Goal: Task Accomplishment & Management: Complete application form

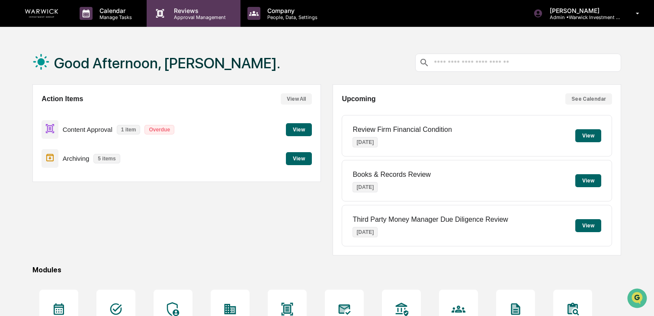
click at [187, 7] on p "Reviews" at bounding box center [198, 10] width 63 height 7
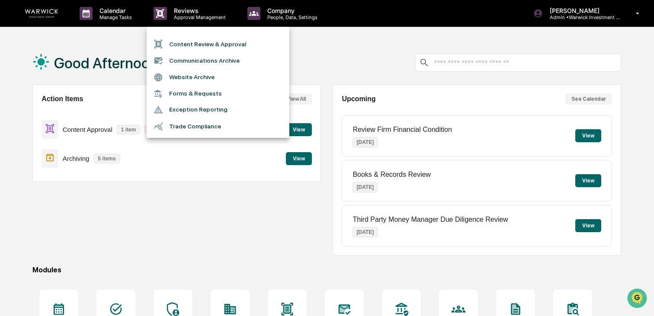
click at [217, 48] on li "Content Review & Approval" at bounding box center [218, 44] width 143 height 16
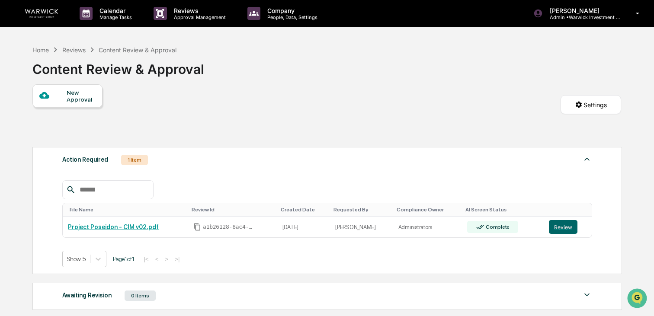
click at [74, 103] on div "New Approval" at bounding box center [81, 96] width 29 height 14
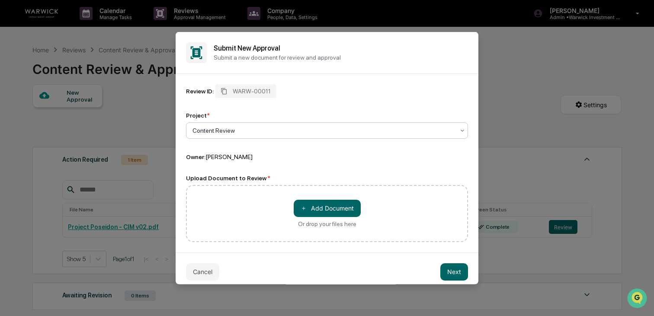
click at [243, 133] on div at bounding box center [324, 130] width 262 height 9
click at [323, 209] on button "＋ Add Document" at bounding box center [327, 207] width 67 height 17
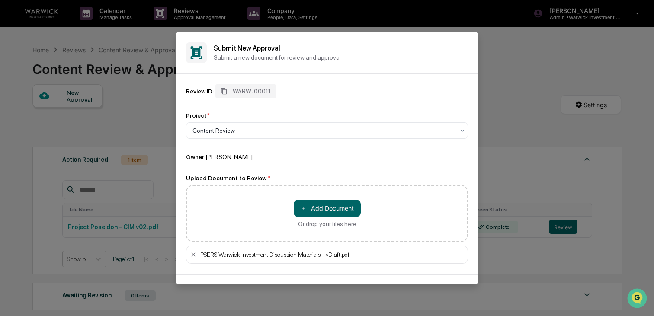
scroll to position [28, 0]
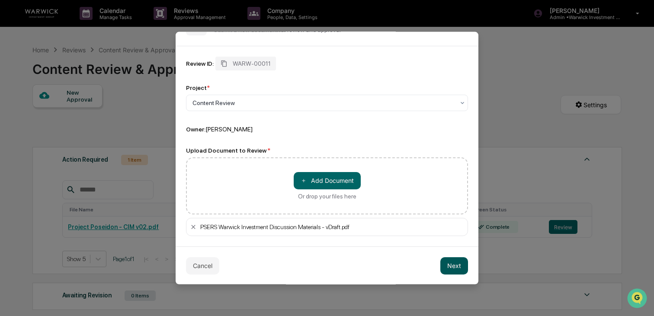
click at [454, 264] on button "Next" at bounding box center [454, 265] width 28 height 17
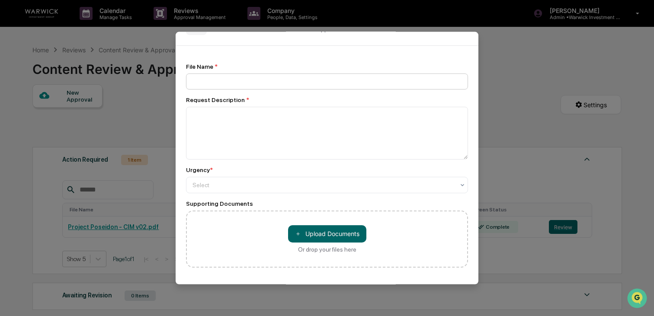
scroll to position [0, 0]
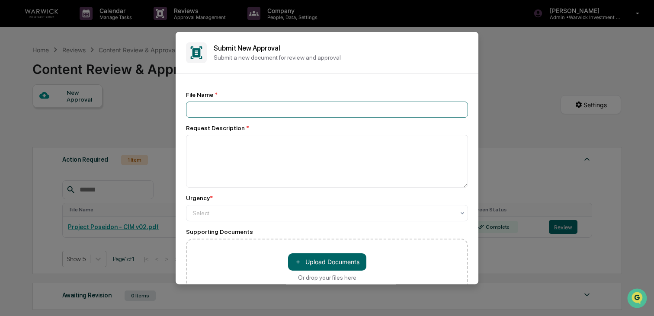
click at [306, 108] on input at bounding box center [327, 109] width 282 height 16
type input "*****"
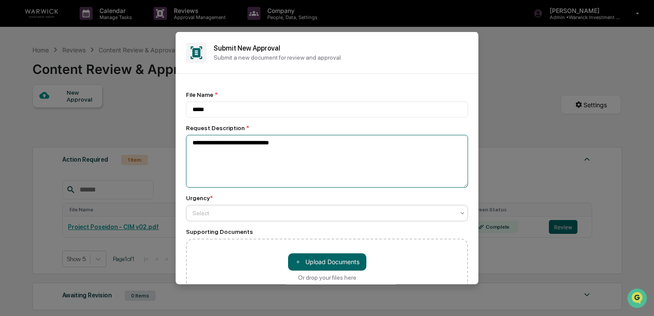
type textarea "**********"
click at [230, 221] on div "Select" at bounding box center [327, 213] width 282 height 16
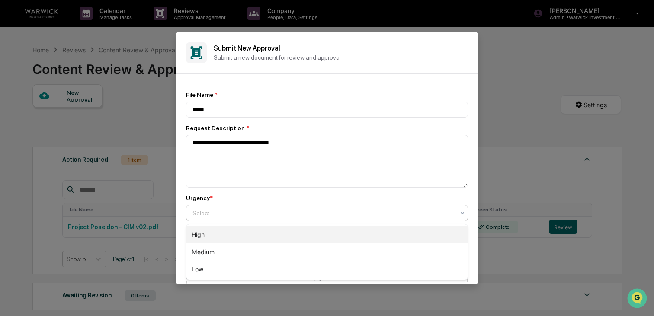
click at [228, 238] on div "High" at bounding box center [326, 234] width 281 height 17
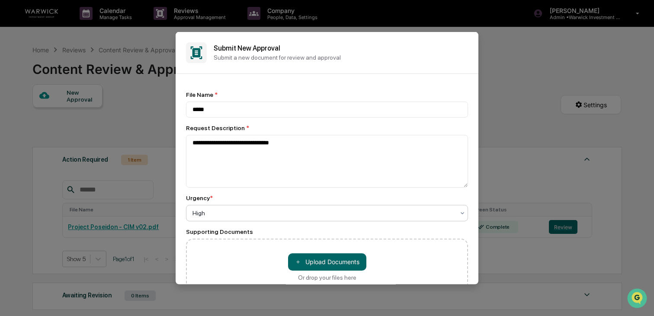
scroll to position [68, 0]
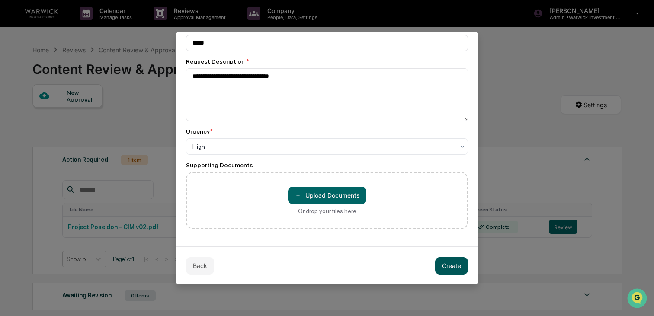
click at [442, 263] on button "Create" at bounding box center [451, 265] width 33 height 17
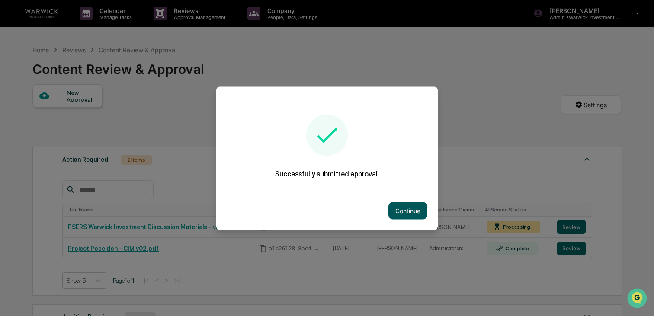
click at [399, 210] on button "Continue" at bounding box center [408, 210] width 39 height 17
